Goal: Find specific page/section

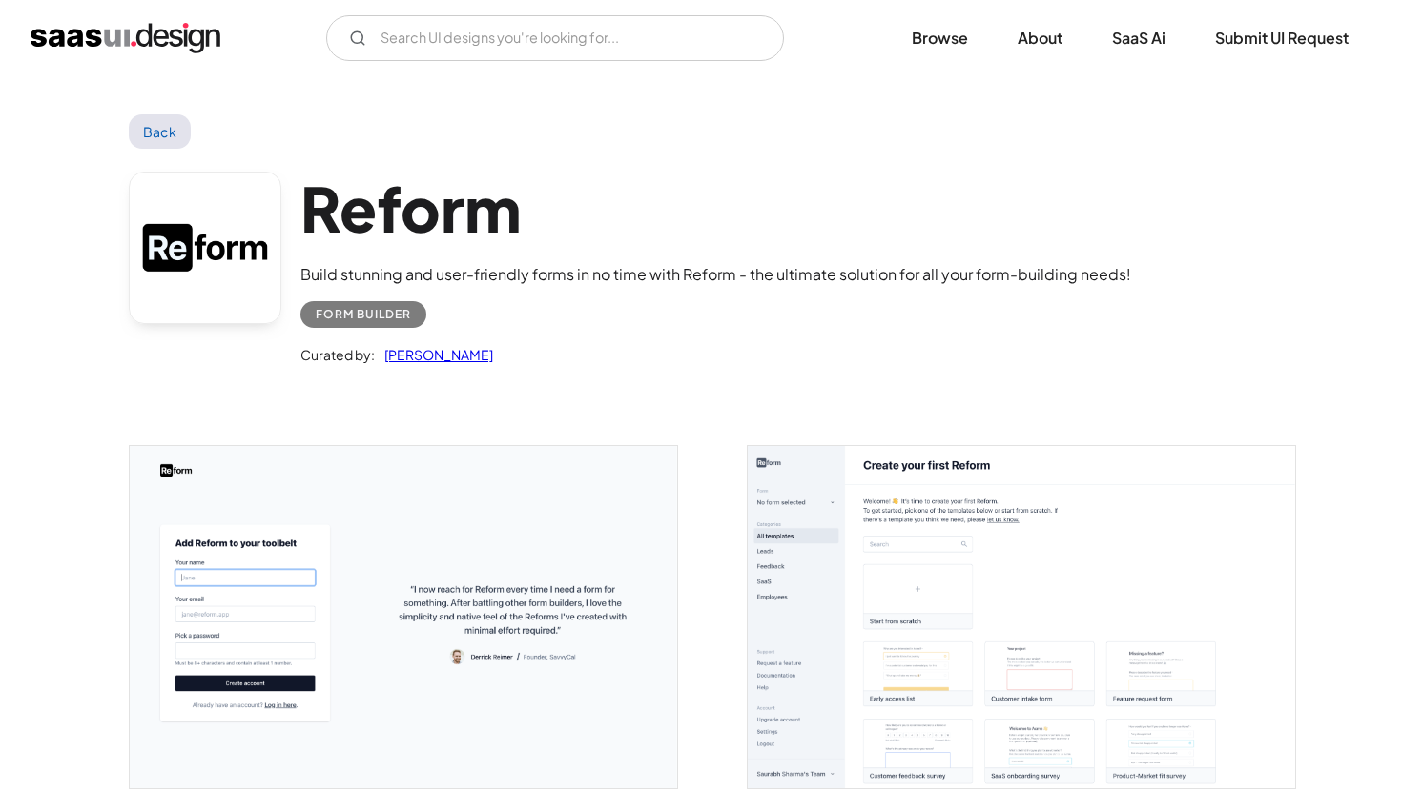
click at [176, 47] on img "home" at bounding box center [126, 38] width 190 height 31
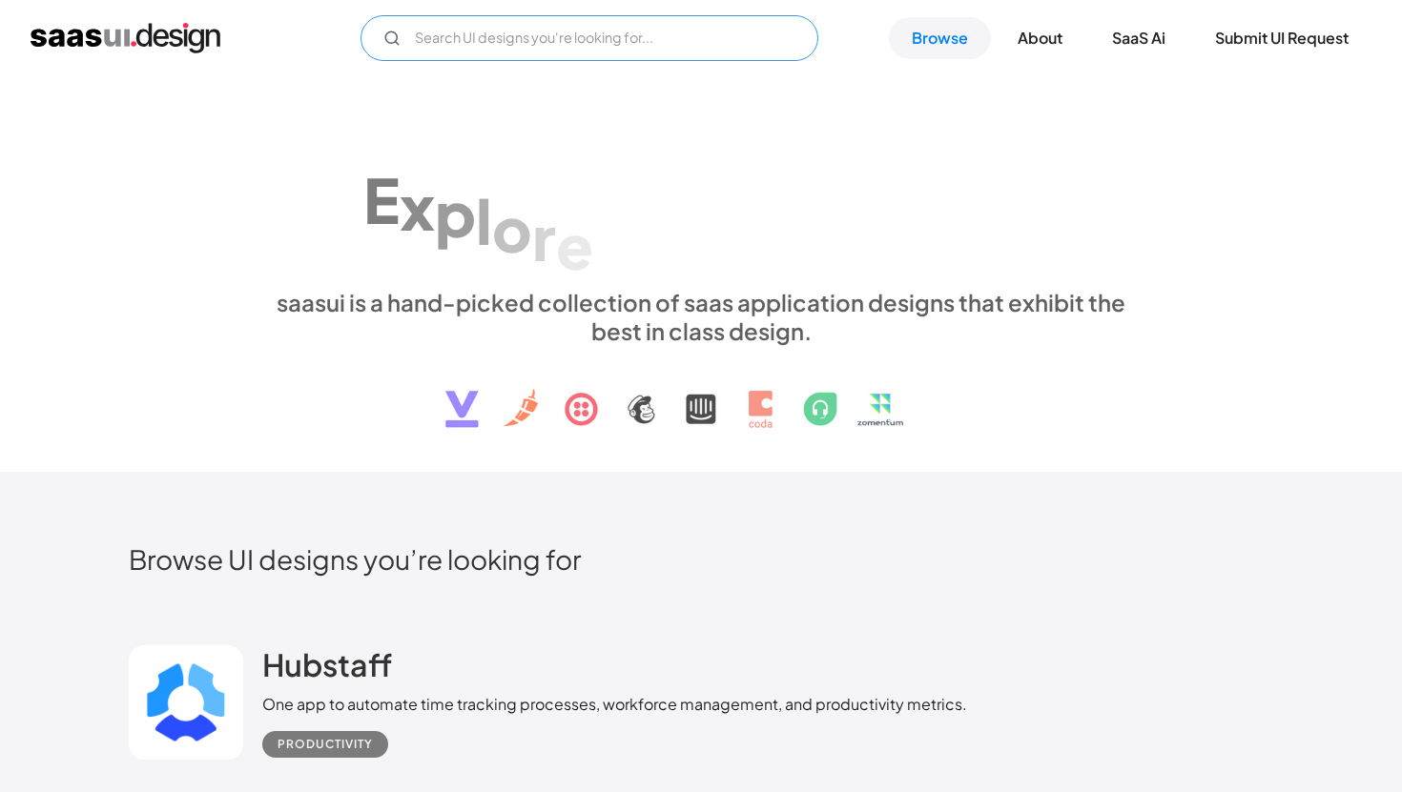
click at [646, 35] on input "Email Form" at bounding box center [589, 38] width 458 height 46
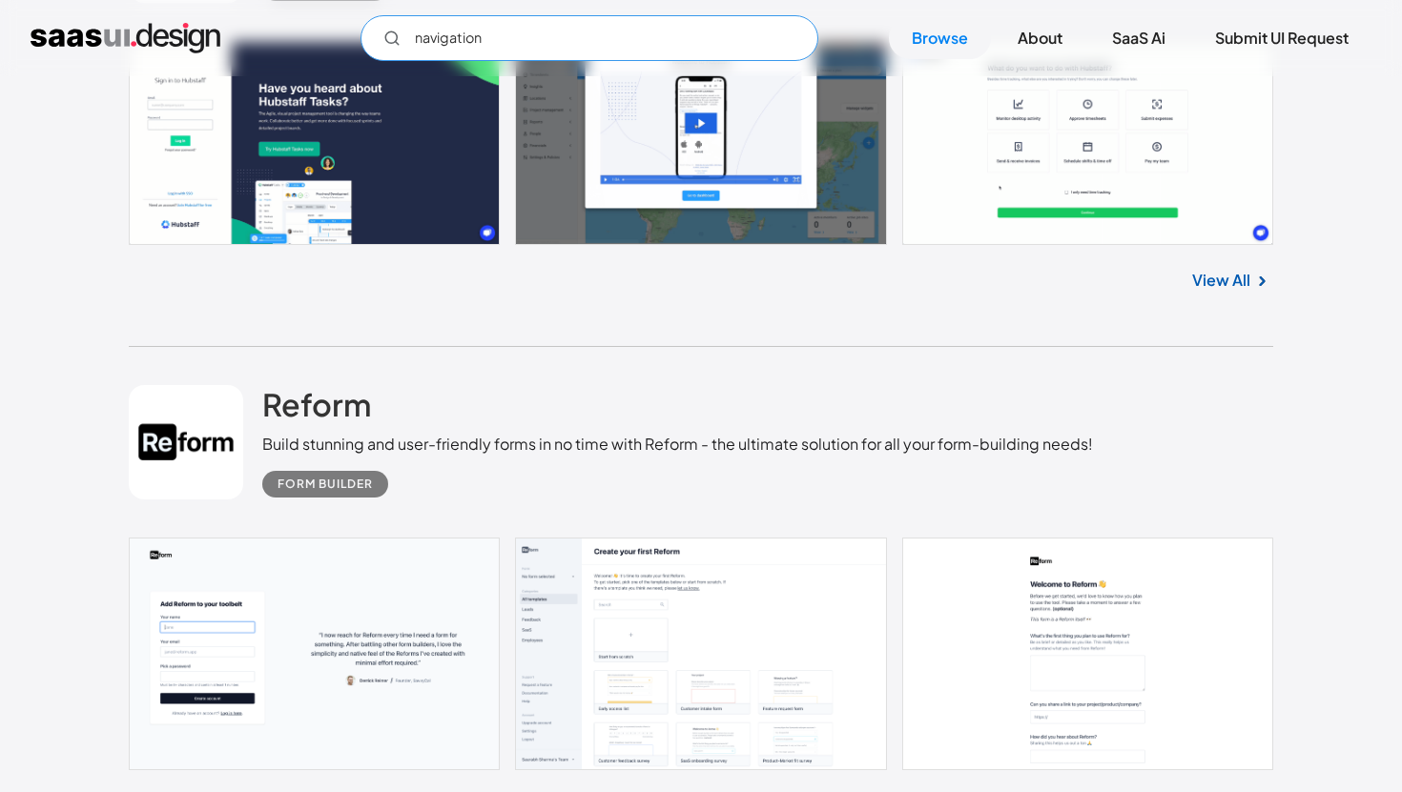
scroll to position [981, 0]
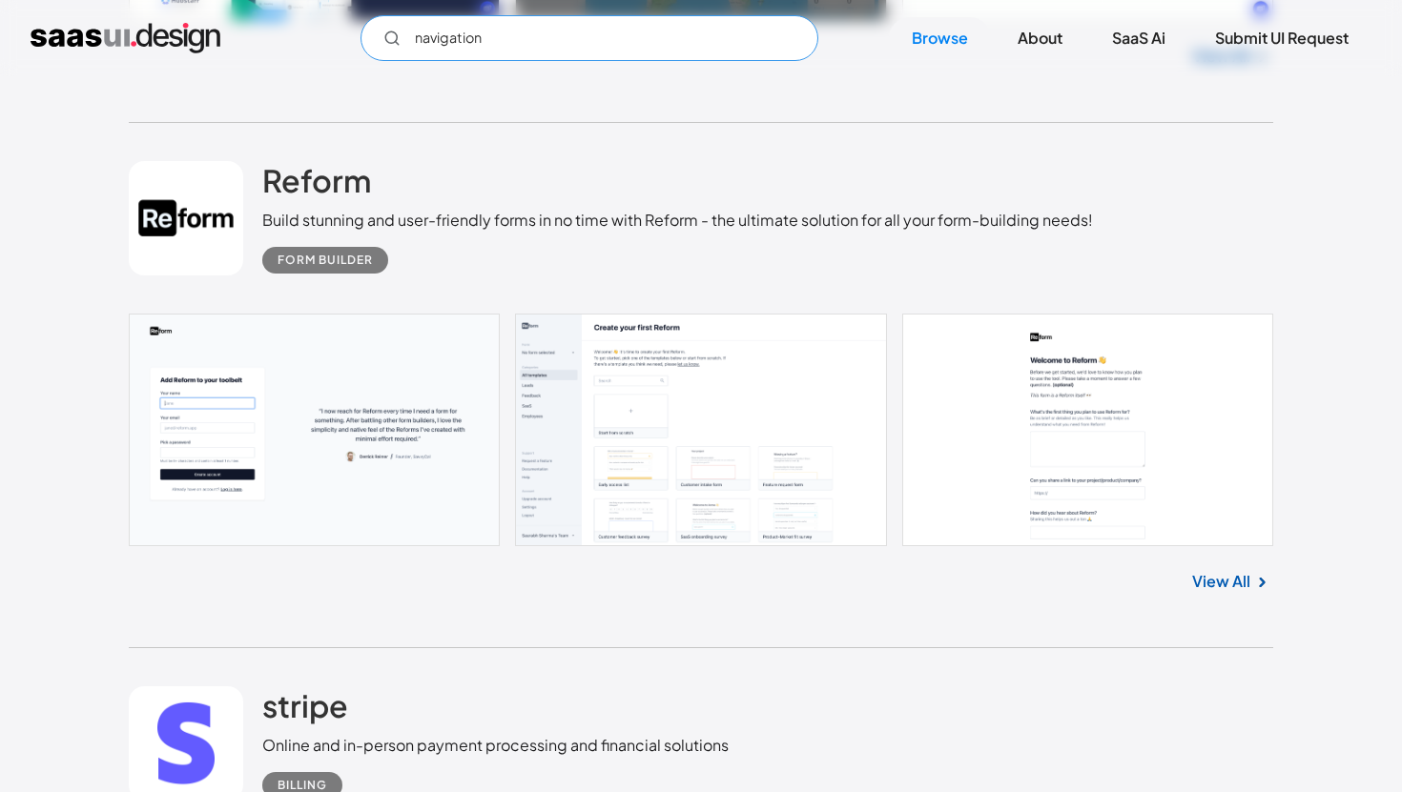
type input "navigation"
click at [593, 409] on link at bounding box center [701, 430] width 1144 height 233
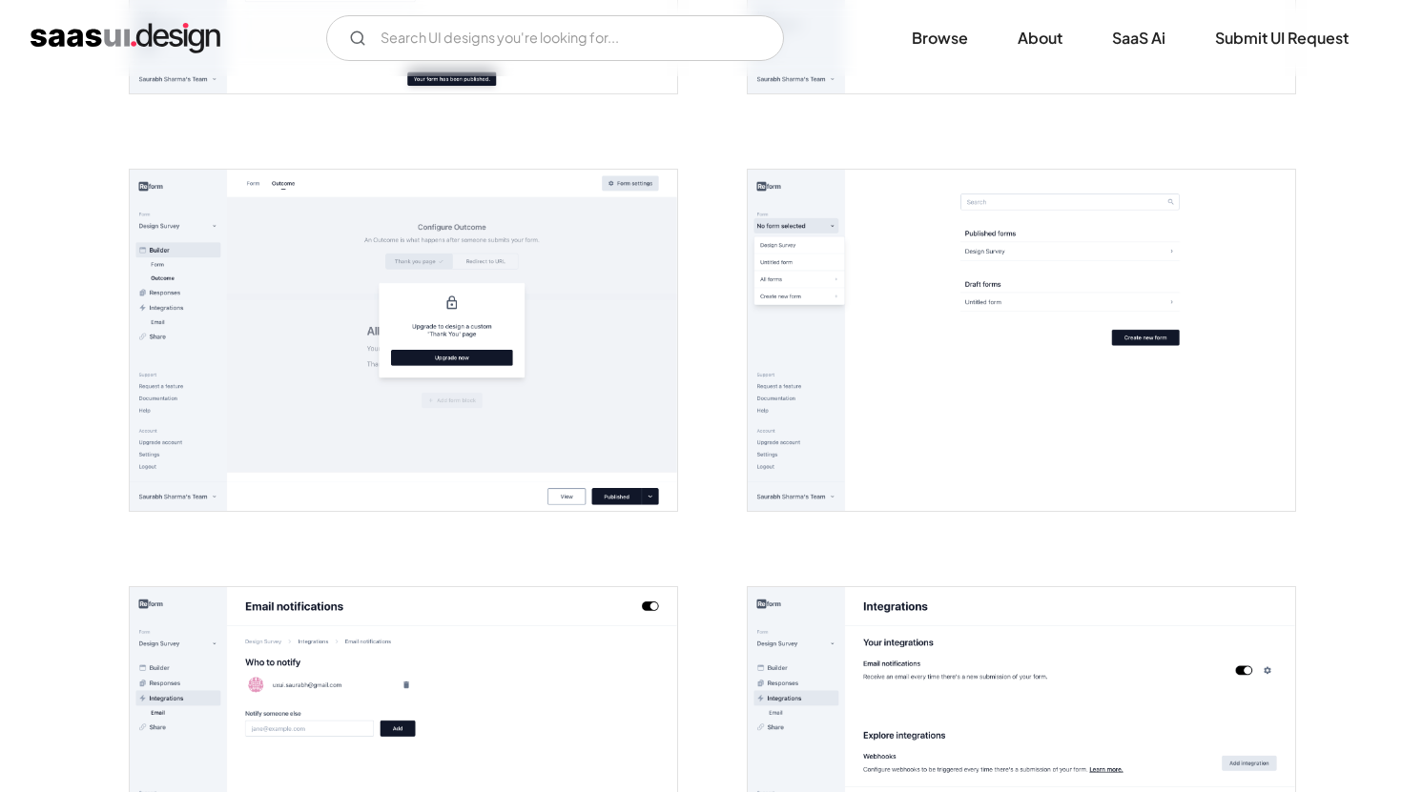
scroll to position [2998, 0]
